Goal: Information Seeking & Learning: Learn about a topic

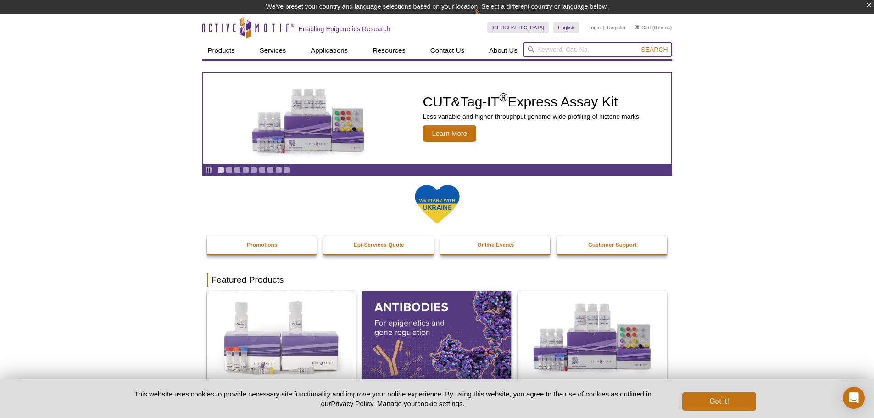
click at [595, 52] on input "search" at bounding box center [597, 50] width 149 height 16
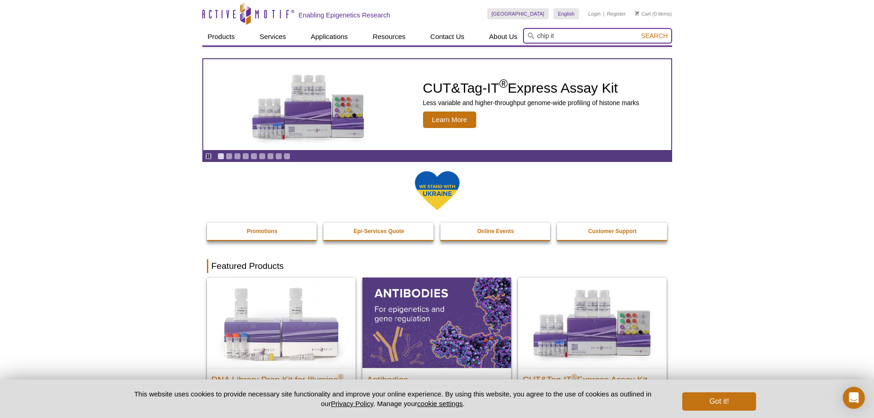
type input "chip it"
click at [638, 32] on button "Search" at bounding box center [654, 36] width 32 height 8
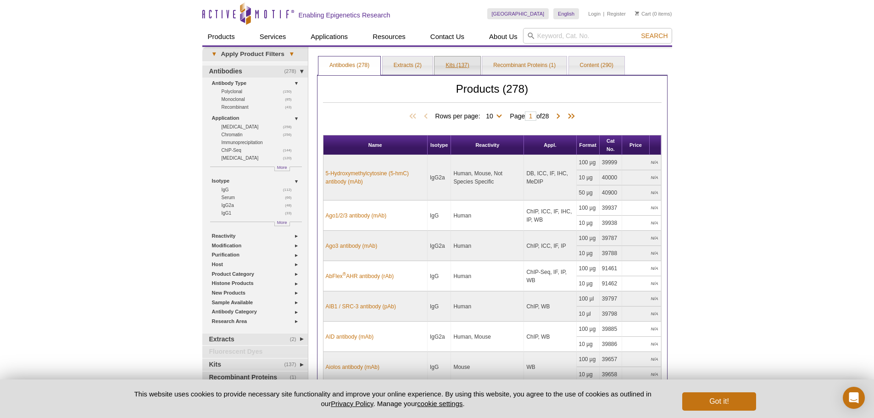
click at [474, 64] on link "Kits (137)" at bounding box center [457, 65] width 45 height 18
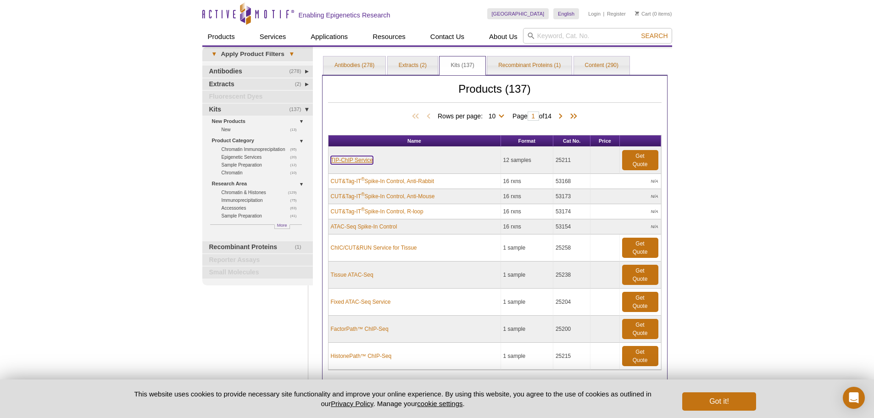
click at [360, 157] on link "TIP-ChIP Service" at bounding box center [352, 160] width 42 height 8
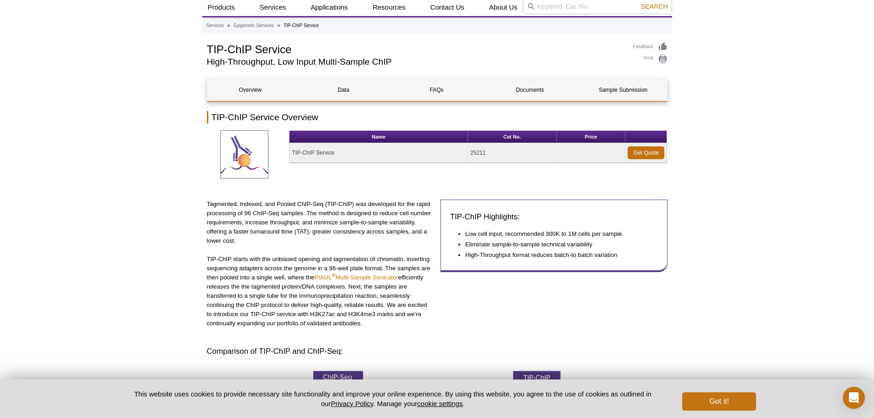
scroll to position [46, 0]
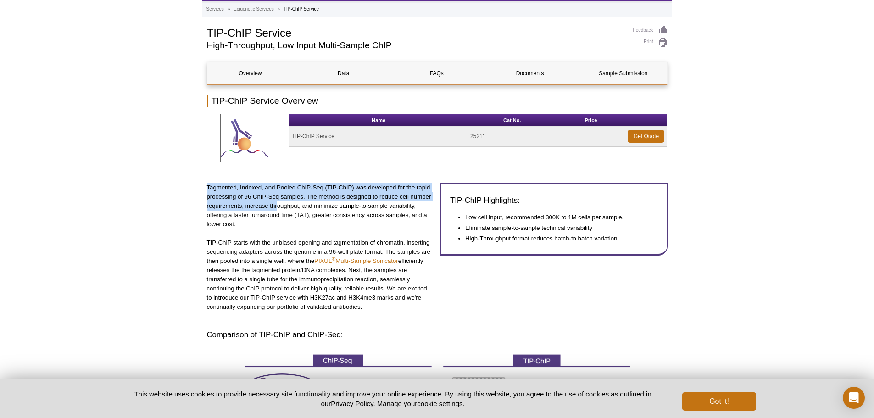
drag, startPoint x: 233, startPoint y: 196, endPoint x: 276, endPoint y: 203, distance: 44.2
click at [276, 203] on p "Tagmented, Indexed, and Pooled ChIP-Seq (TIP-ChIP) was developed for the rapid …" at bounding box center [320, 206] width 227 height 46
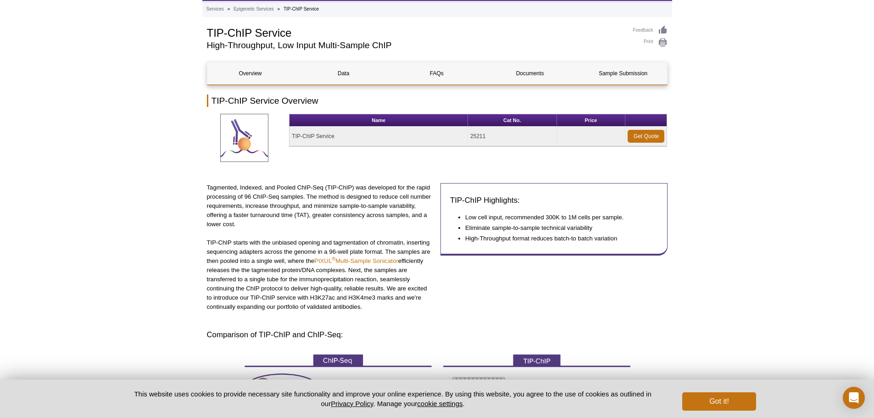
click at [315, 215] on p "Tagmented, Indexed, and Pooled ChIP-Seq (TIP-ChIP) was developed for the rapid …" at bounding box center [320, 206] width 227 height 46
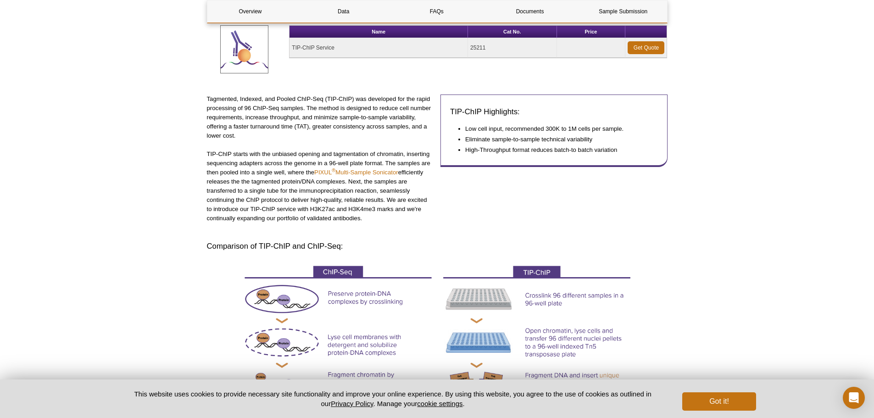
scroll to position [138, 0]
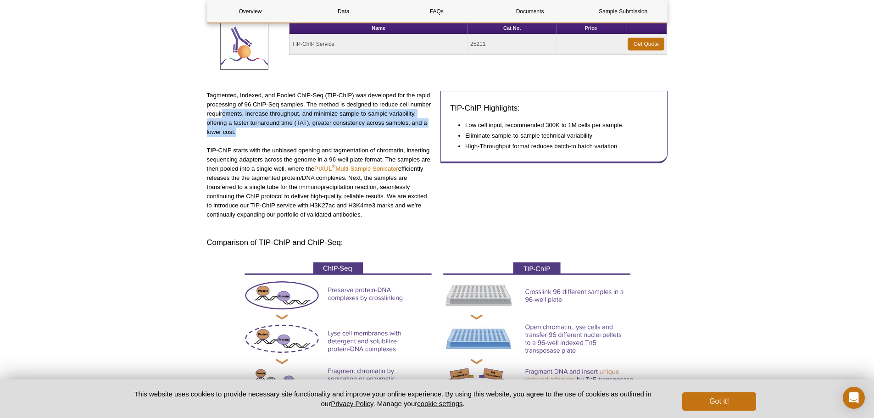
drag, startPoint x: 308, startPoint y: 129, endPoint x: 380, endPoint y: 132, distance: 71.7
click at [380, 132] on p "Tagmented, Indexed, and Pooled ChIP-Seq (TIP-ChIP) was developed for the rapid …" at bounding box center [320, 114] width 227 height 46
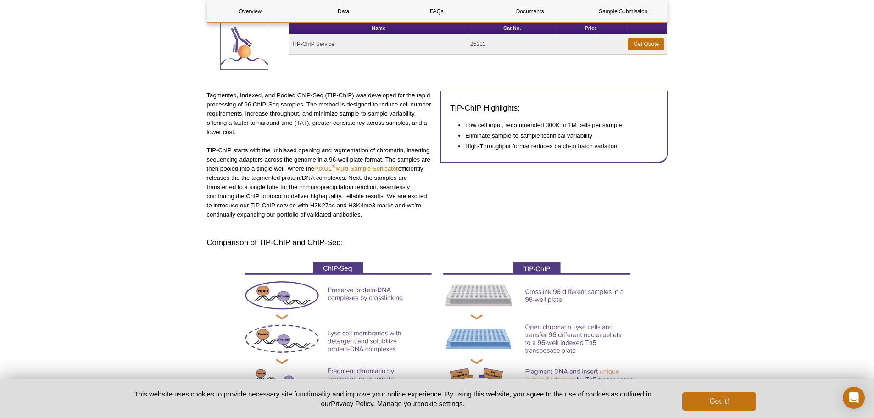
click at [252, 167] on p "TIP-ChIP starts with the unbiased opening and tagmentation of chromatin, insert…" at bounding box center [320, 182] width 227 height 73
drag, startPoint x: 206, startPoint y: 145, endPoint x: 319, endPoint y: 161, distance: 113.6
click at [348, 163] on p "TIP-ChIP starts with the unbiased opening and tagmentation of chromatin, insert…" at bounding box center [320, 182] width 227 height 73
drag, startPoint x: 338, startPoint y: 144, endPoint x: 348, endPoint y: 154, distance: 14.3
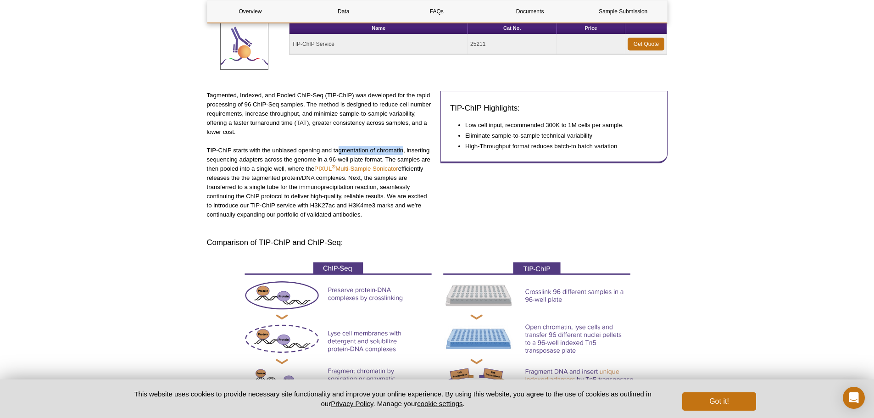
click at [404, 154] on div "Tagmented, Indexed, and Pooled ChIP-Seq (TIP-ChIP) was developed for the rapid …" at bounding box center [320, 160] width 227 height 138
click at [309, 165] on p "TIP-ChIP starts with the unbiased opening and tagmentation of chromatin, insert…" at bounding box center [320, 182] width 227 height 73
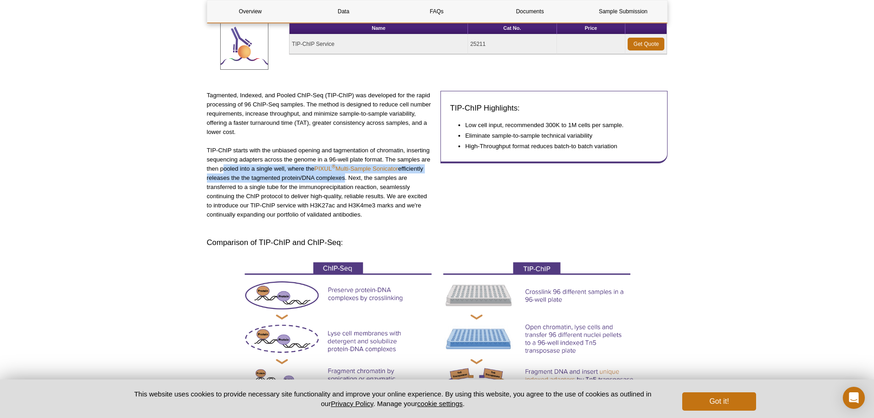
drag, startPoint x: 237, startPoint y: 170, endPoint x: 343, endPoint y: 183, distance: 106.3
click at [343, 183] on p "TIP-ChIP starts with the unbiased opening and tagmentation of chromatin, insert…" at bounding box center [320, 182] width 227 height 73
click at [280, 183] on p "TIP-ChIP starts with the unbiased opening and tagmentation of chromatin, insert…" at bounding box center [320, 182] width 227 height 73
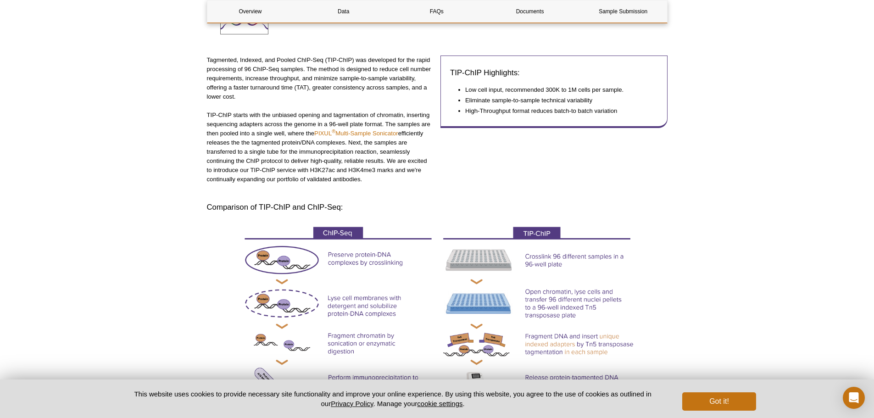
scroll to position [184, 0]
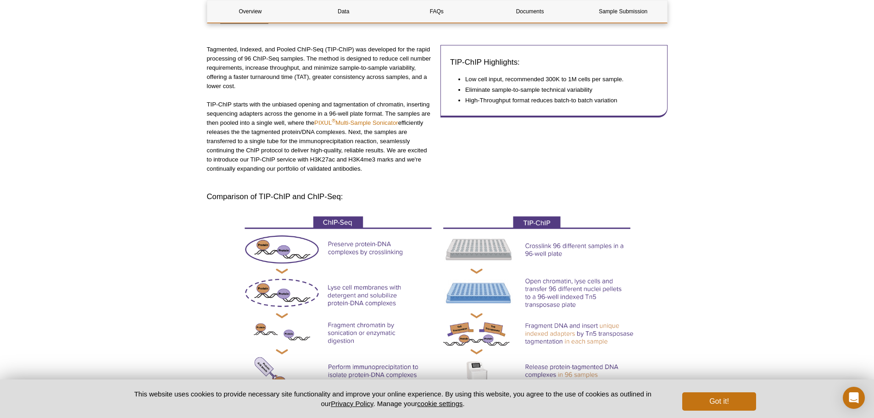
drag, startPoint x: 215, startPoint y: 147, endPoint x: 367, endPoint y: 167, distance: 152.7
click at [367, 167] on p "TIP-ChIP starts with the unbiased opening and tagmentation of chromatin, insert…" at bounding box center [320, 136] width 227 height 73
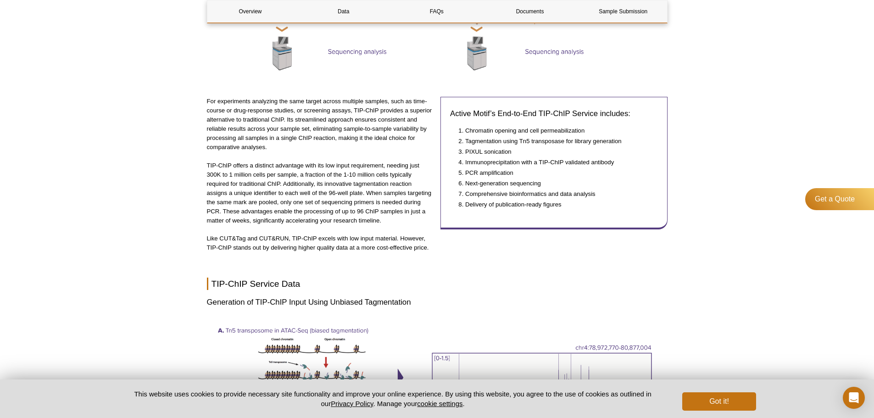
scroll to position [643, 0]
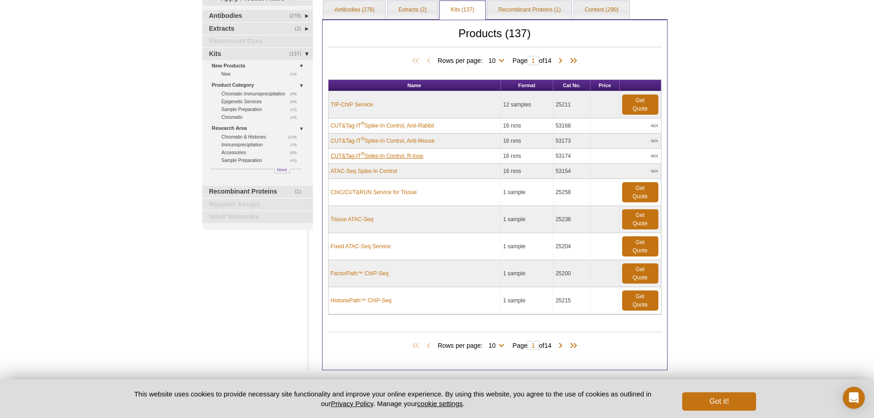
scroll to position [92, 0]
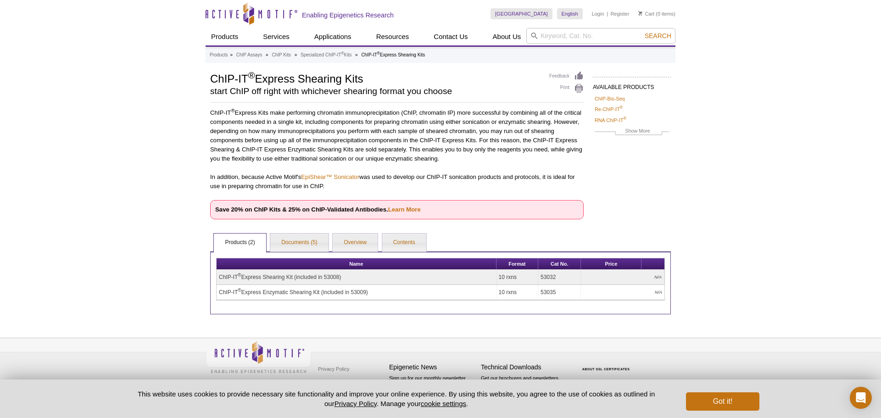
drag, startPoint x: 0, startPoint y: 0, endPoint x: 130, endPoint y: 159, distance: 205.5
click at [130, 159] on div "Active Motif Logo Enabling Epigenetics Research 0 Search Skip to content Active…" at bounding box center [440, 209] width 881 height 418
drag, startPoint x: 350, startPoint y: 118, endPoint x: 552, endPoint y: 124, distance: 202.5
click at [552, 124] on p "ChIP-IT ® Express Kits make performing chromatin immunoprecipitation (ChIP, chr…" at bounding box center [397, 135] width 374 height 55
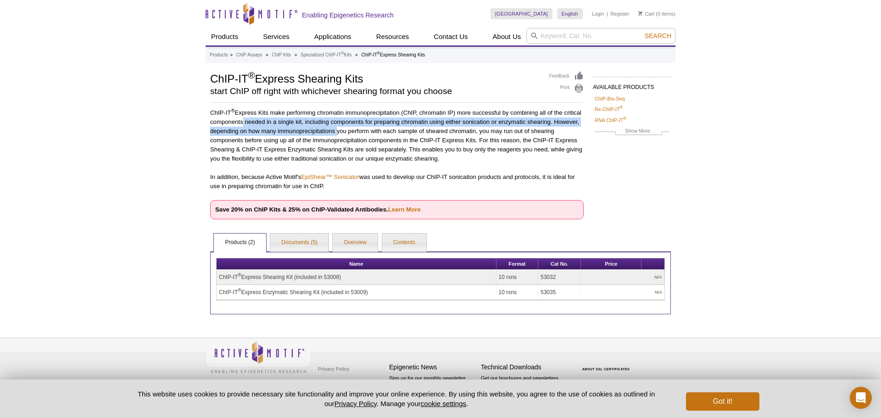
drag, startPoint x: 272, startPoint y: 126, endPoint x: 352, endPoint y: 136, distance: 81.0
click at [337, 129] on p "ChIP-IT ® Express Kits make performing chromatin immunoprecipitation (ChIP, chr…" at bounding box center [397, 135] width 374 height 55
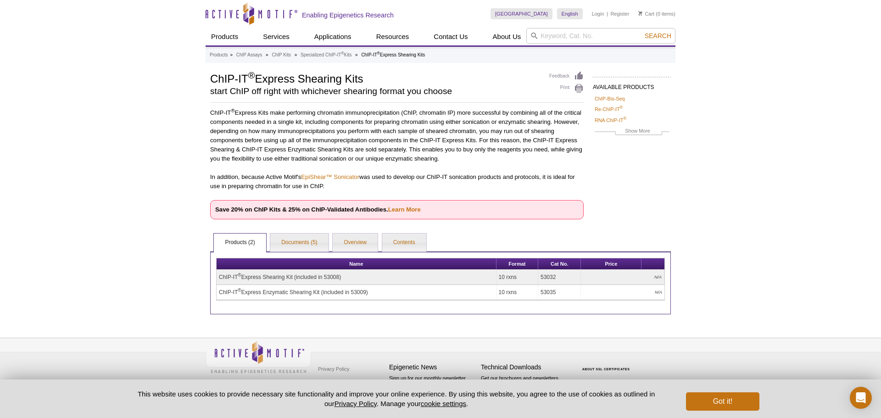
click at [378, 142] on p "ChIP-IT ® Express Kits make performing chromatin immunoprecipitation (ChIP, chr…" at bounding box center [397, 135] width 374 height 55
drag, startPoint x: 478, startPoint y: 130, endPoint x: 445, endPoint y: 160, distance: 44.8
click at [487, 160] on p "ChIP-IT ® Express Kits make performing chromatin immunoprecipitation (ChIP, chr…" at bounding box center [397, 135] width 374 height 55
click at [305, 248] on link "Documents (5)" at bounding box center [299, 243] width 58 height 18
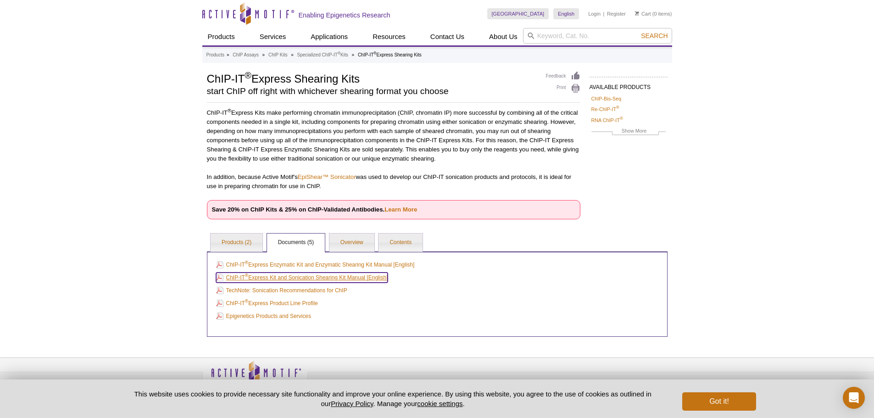
click at [364, 280] on link "ChIP-IT ® Express Kit and Sonication Shearing Kit Manual [English]" at bounding box center [302, 278] width 172 height 10
